Goal: Information Seeking & Learning: Learn about a topic

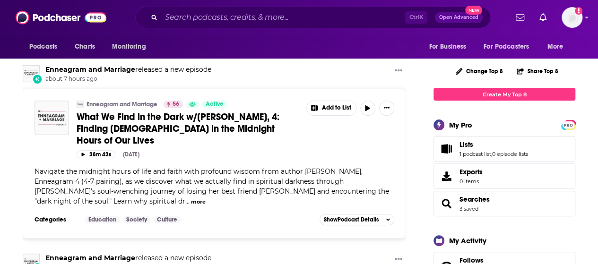
scroll to position [126, 0]
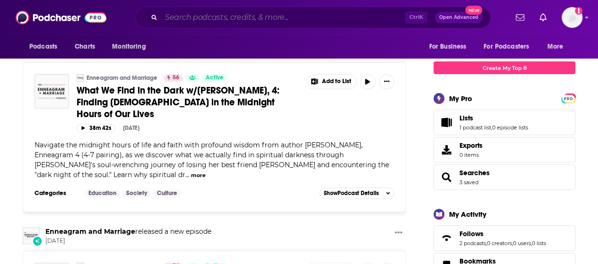
click at [334, 23] on input "Search podcasts, credits, & more..." at bounding box center [283, 17] width 244 height 15
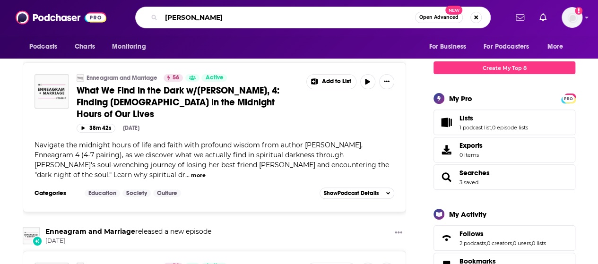
type input "[PERSON_NAME]"
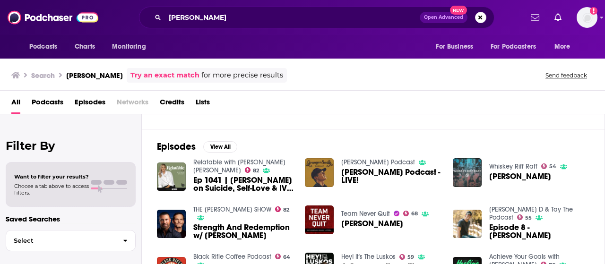
scroll to position [114, 0]
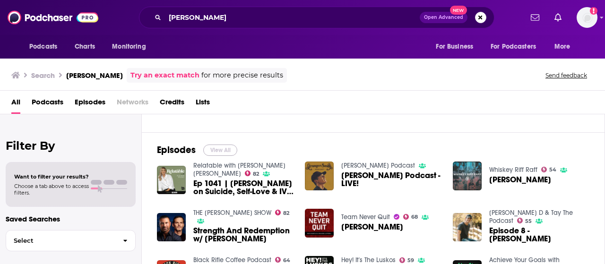
click at [214, 146] on button "View All" at bounding box center [220, 150] width 34 height 11
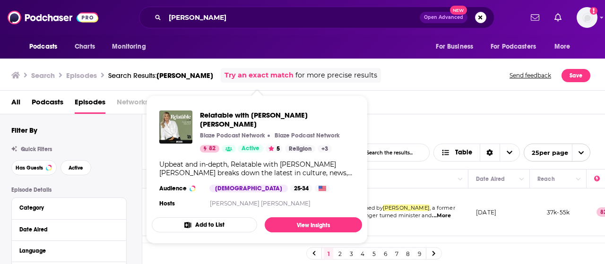
click at [375, 99] on div "All Podcasts Episodes Networks Credits Lists" at bounding box center [304, 104] width 587 height 19
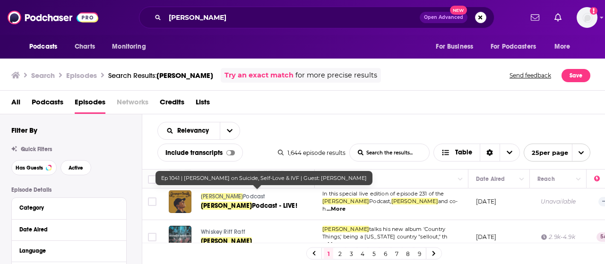
scroll to position [53, 0]
drag, startPoint x: 330, startPoint y: 114, endPoint x: 307, endPoint y: 156, distance: 48.3
click at [307, 156] on div "1,644 episode results List Search Input Search the results... Table 25 per page" at bounding box center [434, 153] width 312 height 18
click at [303, 124] on div "Relevancy List Search Input Search the results... Include transcripts Table 1,6…" at bounding box center [373, 141] width 463 height 55
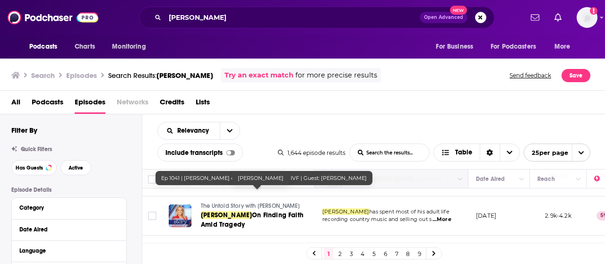
scroll to position [410, 0]
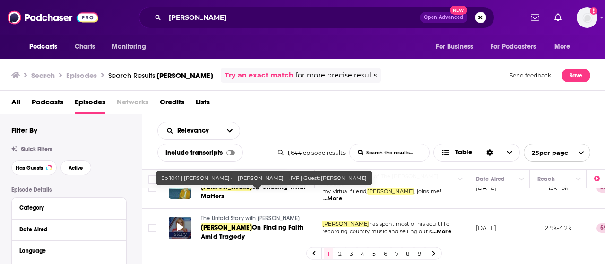
click at [180, 223] on span at bounding box center [180, 228] width 7 height 11
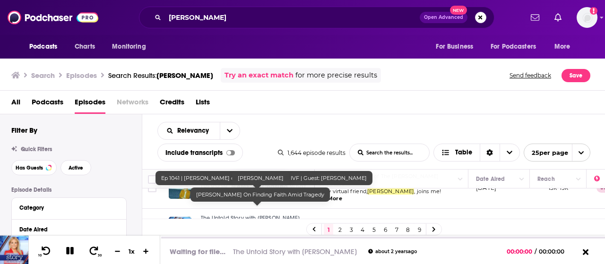
click at [188, 217] on div at bounding box center [180, 228] width 23 height 23
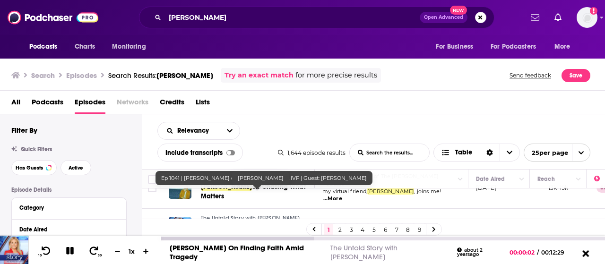
click at [375, 254] on icon at bounding box center [585, 253] width 12 height 9
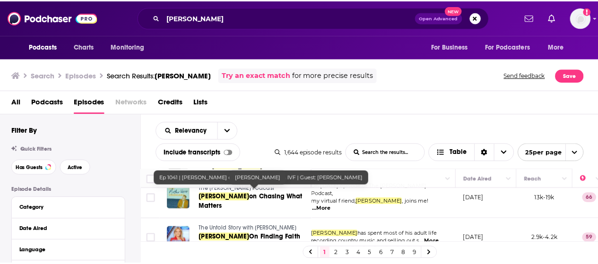
scroll to position [397, 9]
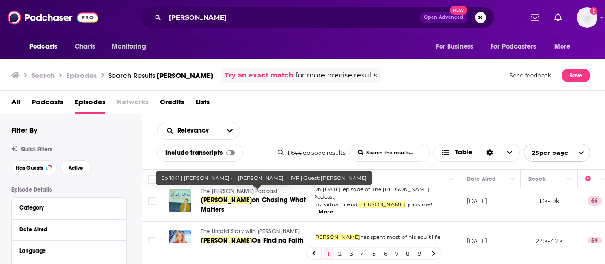
click at [266, 228] on span "The Untold Story with [PERSON_NAME]" at bounding box center [250, 231] width 99 height 7
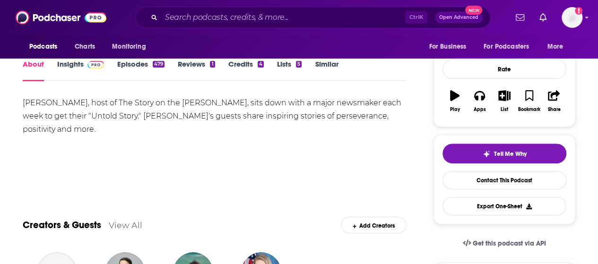
scroll to position [121, 0]
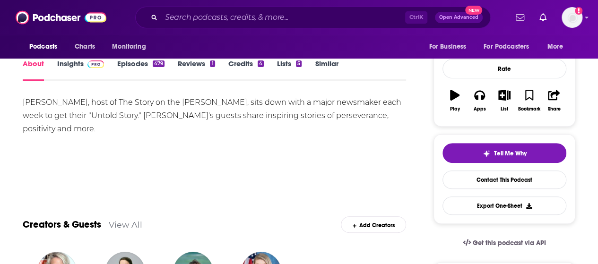
click at [136, 69] on link "Episodes 479" at bounding box center [140, 70] width 47 height 22
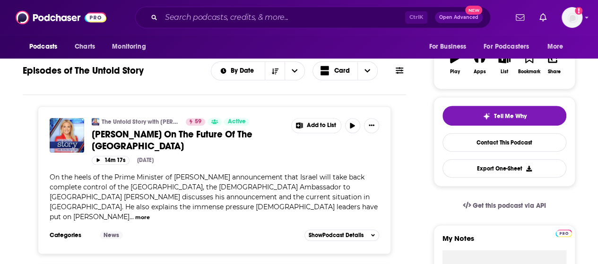
scroll to position [212, 0]
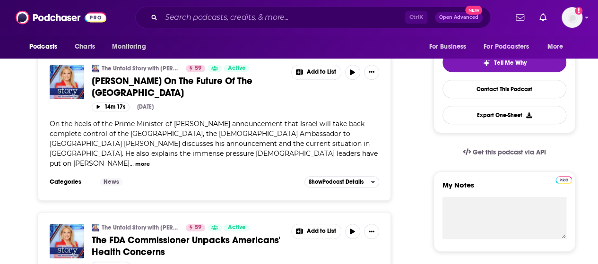
click at [150, 160] on button "more" at bounding box center [142, 164] width 15 height 8
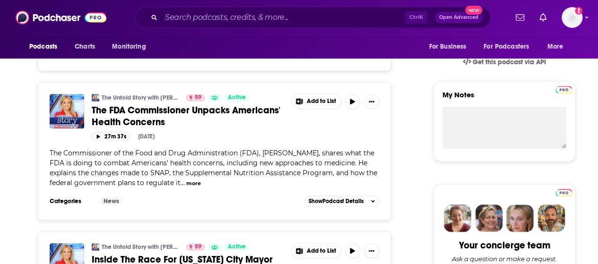
scroll to position [303, 0]
click at [198, 182] on button "more" at bounding box center [193, 183] width 15 height 8
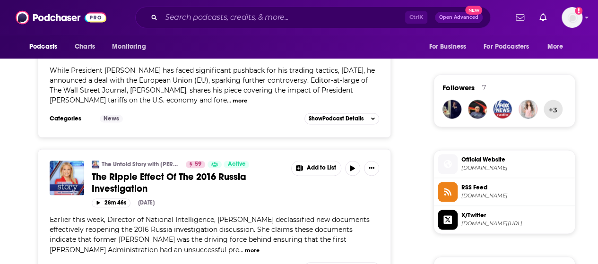
scroll to position [653, 0]
drag, startPoint x: 212, startPoint y: 216, endPoint x: 179, endPoint y: 225, distance: 34.6
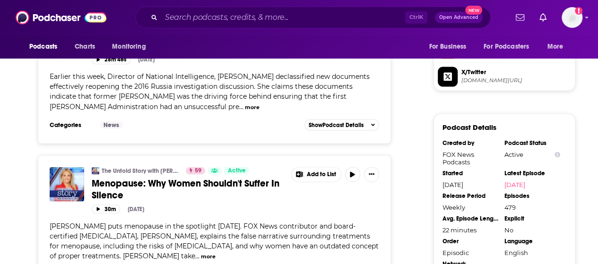
scroll to position [796, 0]
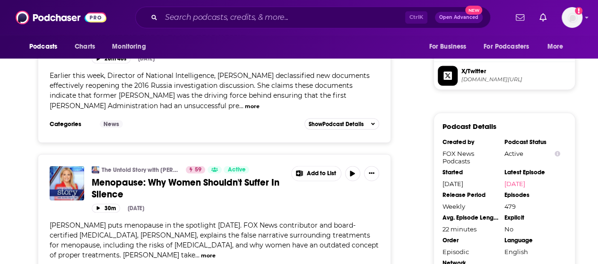
drag, startPoint x: 179, startPoint y: 225, endPoint x: 378, endPoint y: 200, distance: 200.5
click at [375, 200] on div "The Untold Story with [PERSON_NAME] 59 Active Menopause: Why Women Shouldn't Su…" at bounding box center [214, 216] width 329 height 100
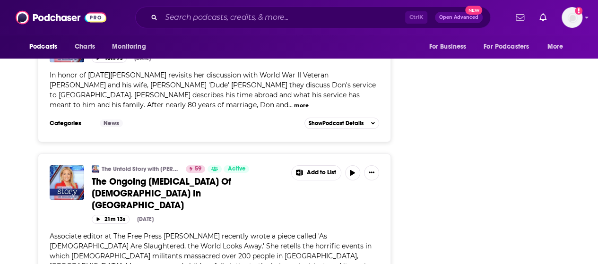
scroll to position [1695, 0]
